Goal: Task Accomplishment & Management: Manage account settings

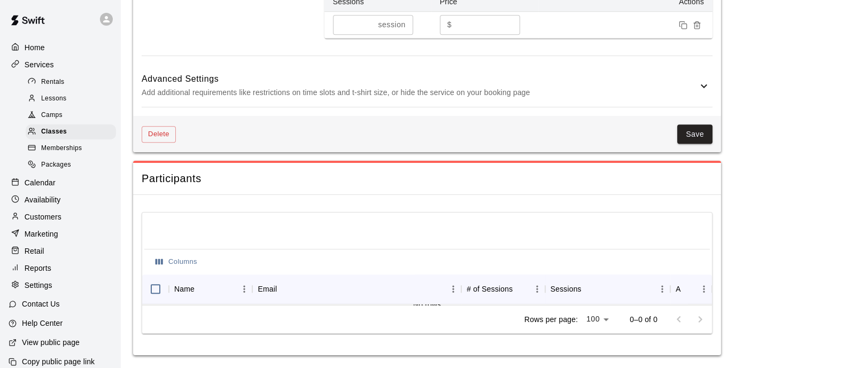
scroll to position [853, 0]
drag, startPoint x: 695, startPoint y: 105, endPoint x: 693, endPoint y: 110, distance: 5.8
click at [695, 105] on div "Advanced Settings Add additional requirements like restrictions on time slots a…" at bounding box center [427, 86] width 571 height 42
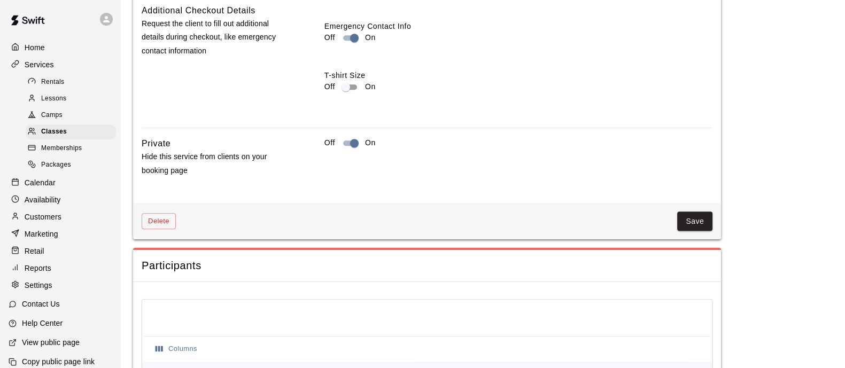
scroll to position [1320, 0]
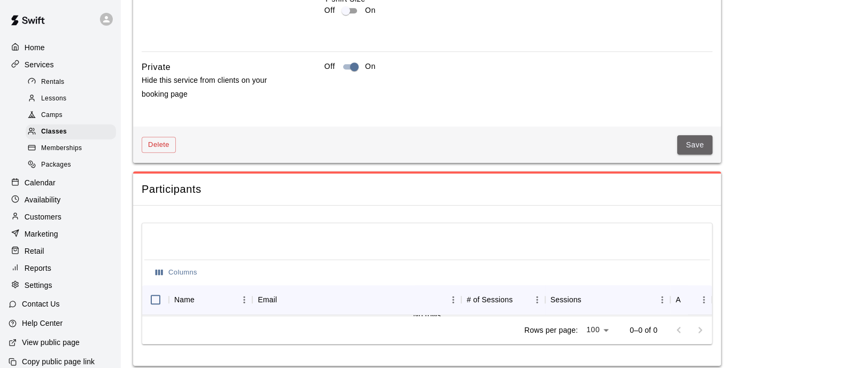
drag, startPoint x: 709, startPoint y: 167, endPoint x: 717, endPoint y: 172, distance: 10.1
click at [709, 155] on button "Save" at bounding box center [694, 145] width 35 height 20
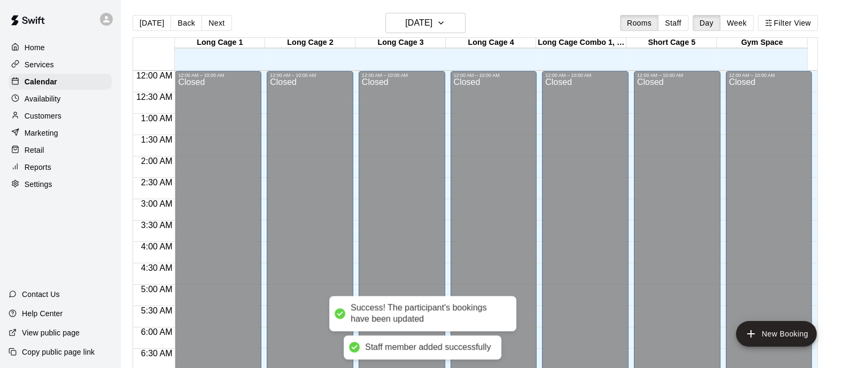
scroll to position [490, 0]
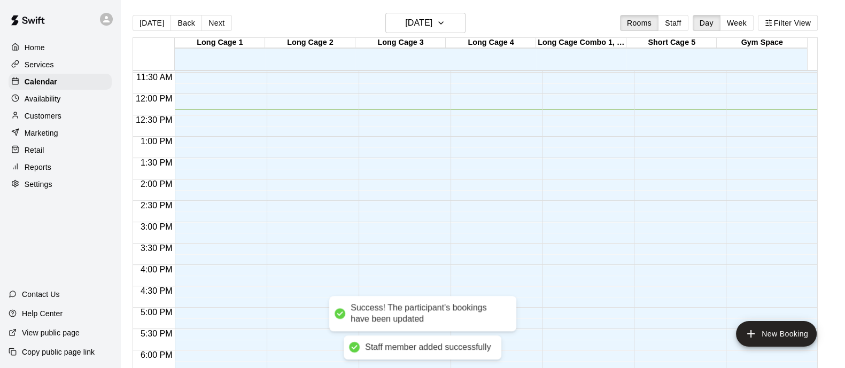
click at [149, 33] on div "[DATE] Back [DATE][DATE] Rooms Staff Day Week Filter View" at bounding box center [475, 25] width 685 height 25
click at [151, 23] on button "[DATE]" at bounding box center [152, 23] width 38 height 16
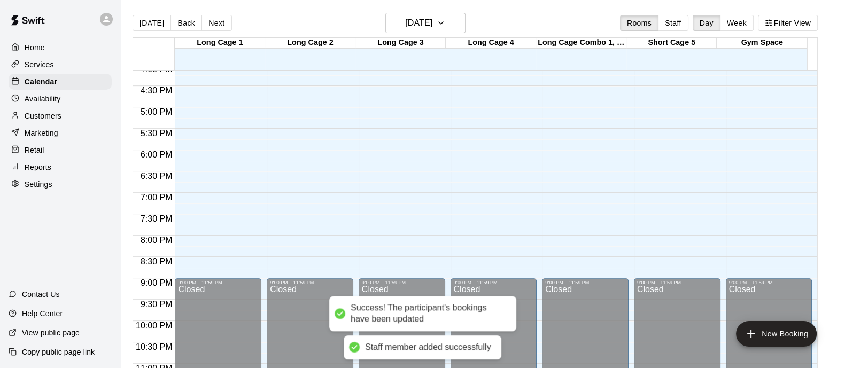
scroll to position [557, 0]
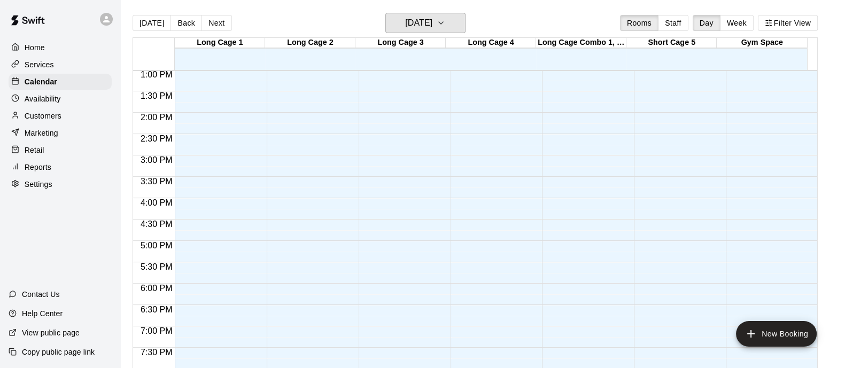
click at [429, 26] on h6 "[DATE]" at bounding box center [418, 22] width 27 height 15
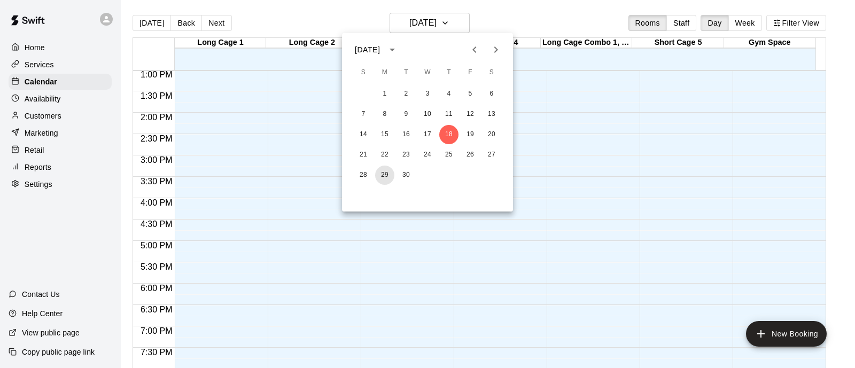
click at [392, 175] on button "29" at bounding box center [384, 175] width 19 height 19
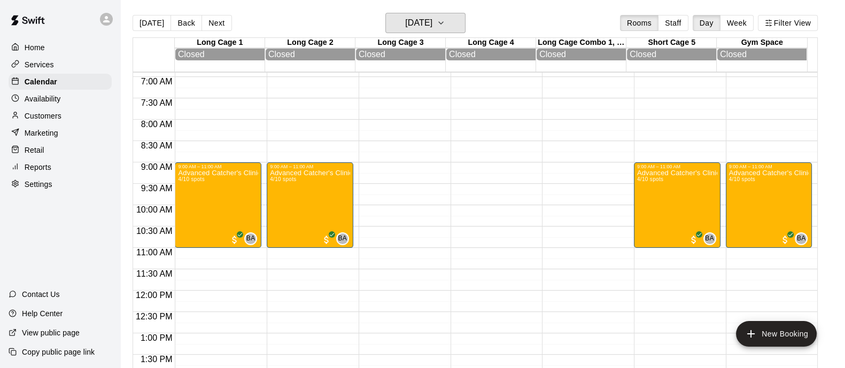
scroll to position [290, 0]
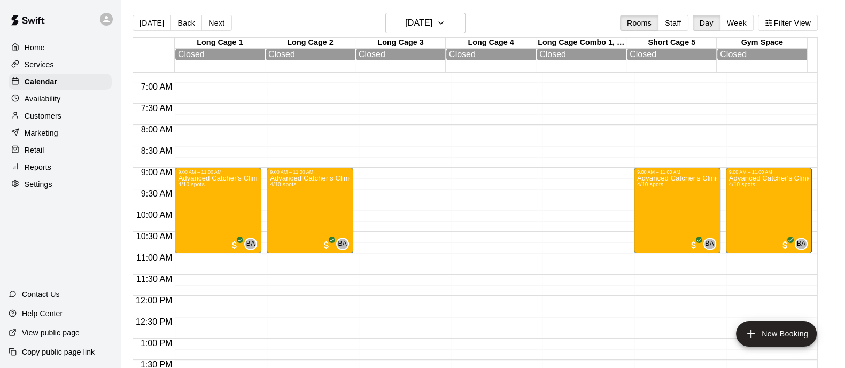
click at [154, 22] on button "[DATE]" at bounding box center [152, 23] width 38 height 16
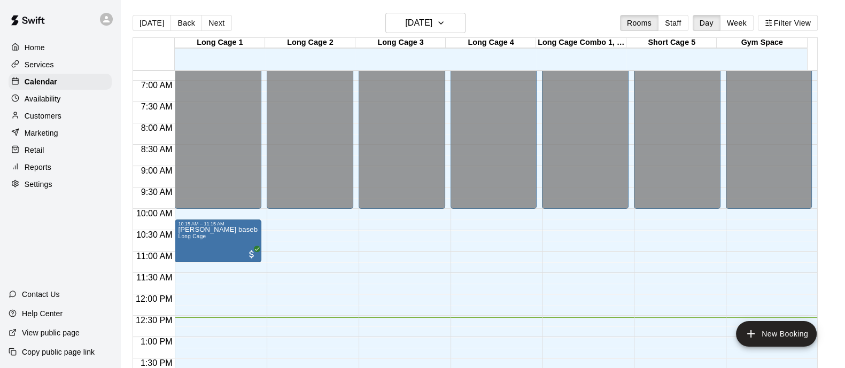
drag, startPoint x: 460, startPoint y: 40, endPoint x: 458, endPoint y: 28, distance: 11.3
click at [460, 39] on div "Long Cage 4" at bounding box center [491, 43] width 90 height 10
click at [457, 20] on button "[DATE]" at bounding box center [425, 23] width 80 height 20
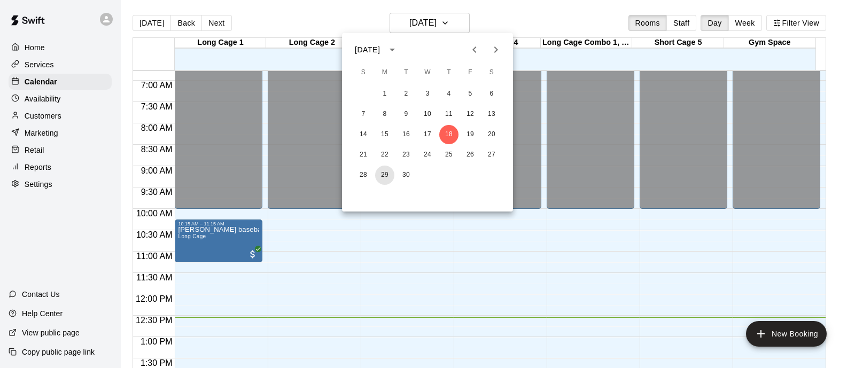
click at [383, 174] on button "29" at bounding box center [384, 175] width 19 height 19
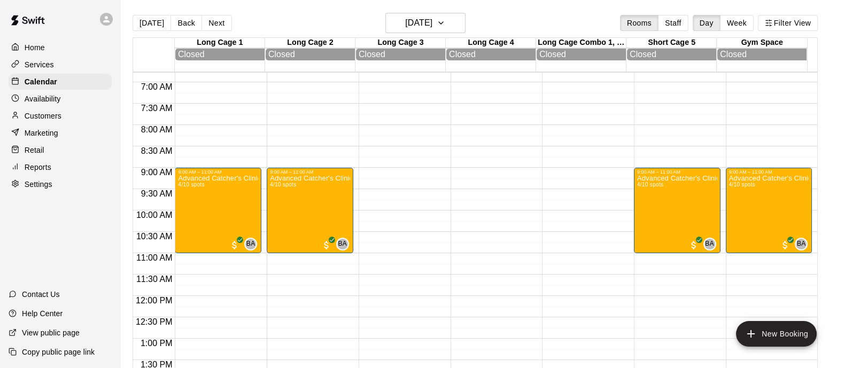
click at [227, 211] on div "Advanced Catcher's Clinic | Age [DEMOGRAPHIC_DATA] | 9-11am 4/10 spots" at bounding box center [218, 359] width 80 height 368
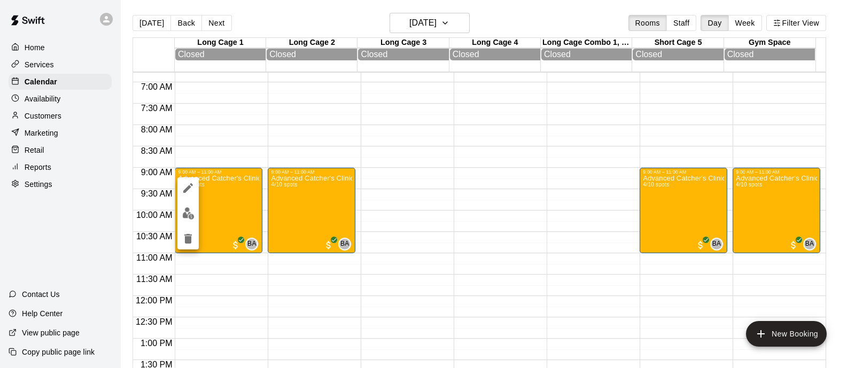
click at [181, 204] on div at bounding box center [187, 213] width 21 height 72
click at [189, 214] on img "edit" at bounding box center [188, 213] width 12 height 12
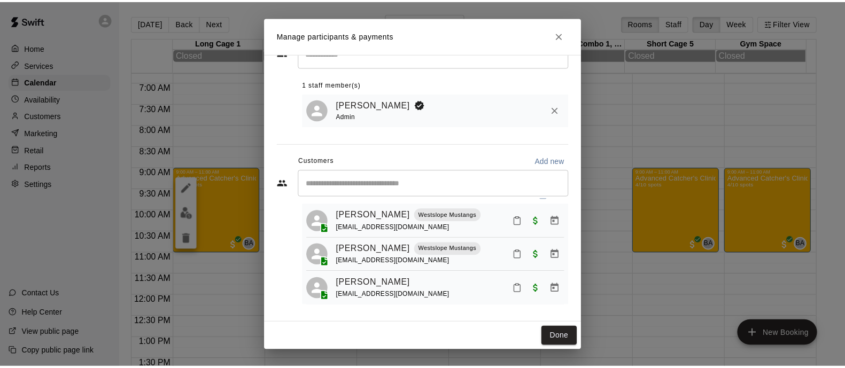
scroll to position [0, 0]
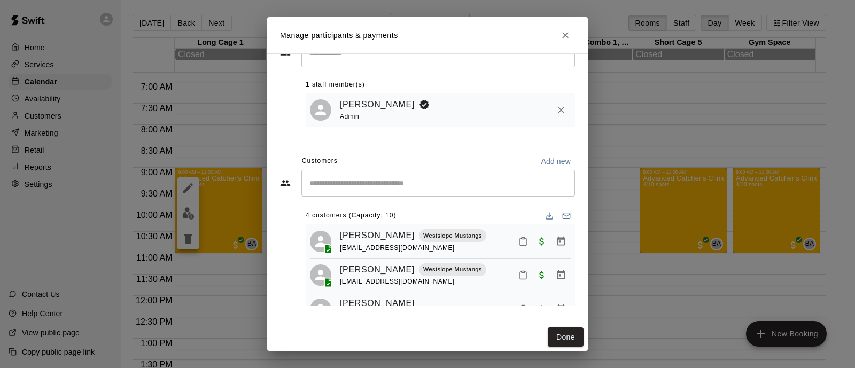
drag, startPoint x: 456, startPoint y: 201, endPoint x: 452, endPoint y: 182, distance: 20.3
click at [455, 197] on div "​ 4 customers (Capacity: 10) [PERSON_NAME] Westslope Mustangs [EMAIL_ADDRESS][D…" at bounding box center [427, 238] width 295 height 136
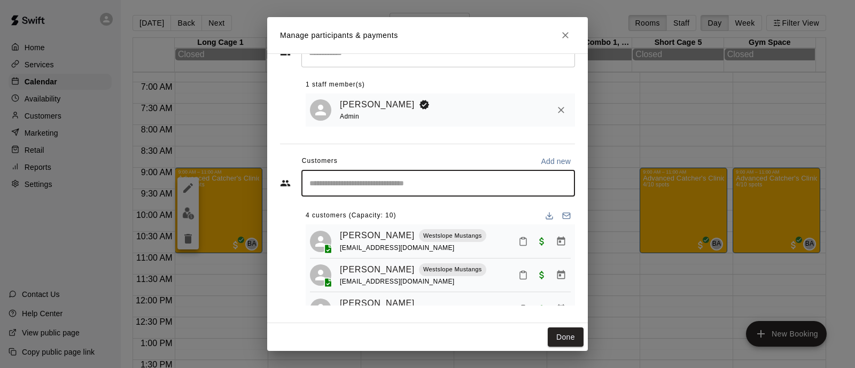
click at [452, 180] on input "Start typing to search customers..." at bounding box center [438, 183] width 264 height 11
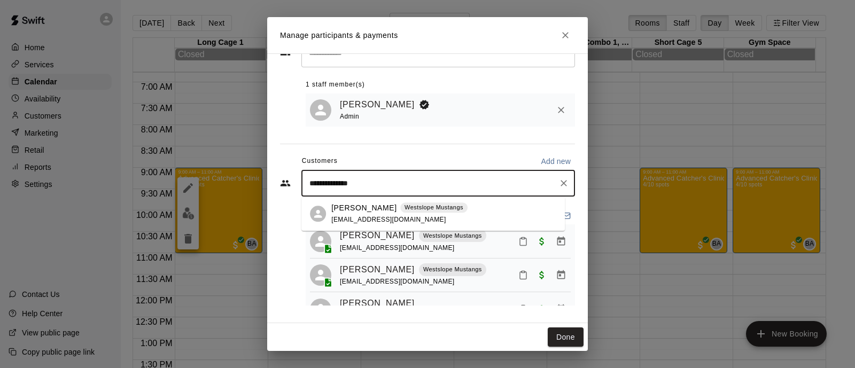
type input "**********"
click at [405, 208] on p "Westslope Mustangs" at bounding box center [434, 207] width 59 height 9
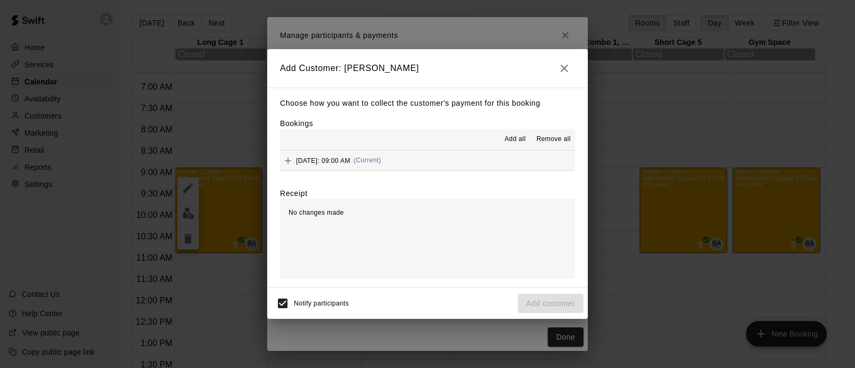
click at [447, 174] on div "Choose how you want to collect the customer's payment for this booking Bookings…" at bounding box center [427, 188] width 321 height 200
click at [447, 169] on button "[DATE]: 09:00 AM (Current)" at bounding box center [427, 161] width 295 height 20
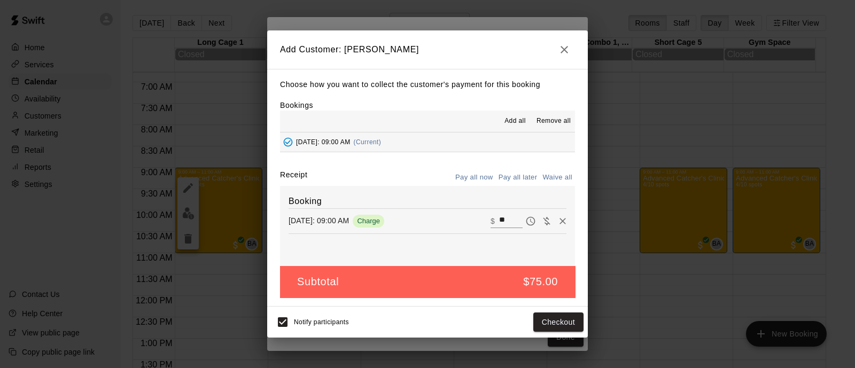
click at [510, 170] on div "Choose how you want to collect the customer's payment for this booking Bookings…" at bounding box center [427, 188] width 321 height 238
click at [513, 178] on button "Pay all later" at bounding box center [518, 177] width 44 height 17
click at [547, 321] on button "Add customer" at bounding box center [551, 323] width 66 height 20
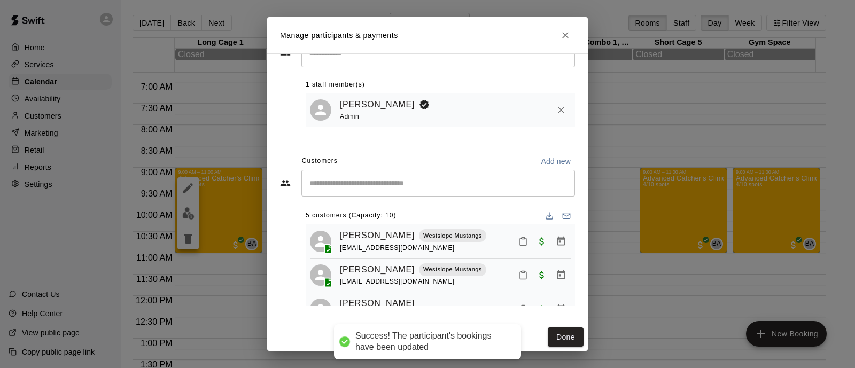
click at [570, 335] on button "Done" at bounding box center [566, 338] width 36 height 20
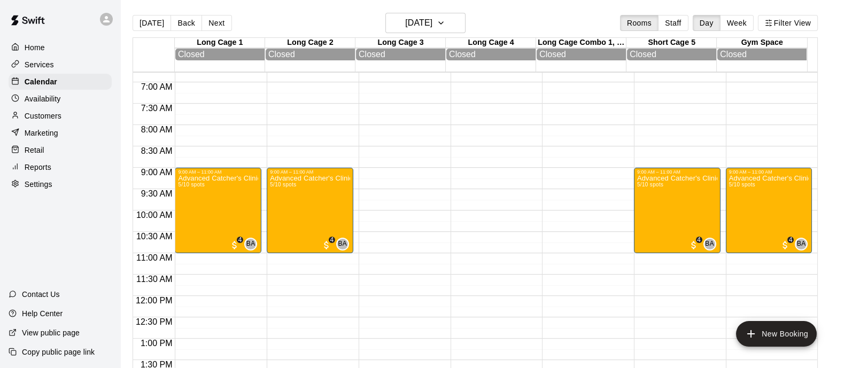
click at [153, 24] on button "[DATE]" at bounding box center [152, 23] width 38 height 16
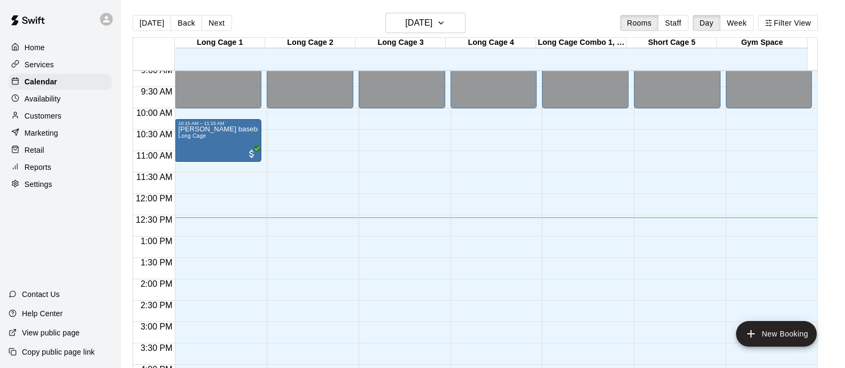
scroll to position [392, 0]
